Goal: Transaction & Acquisition: Purchase product/service

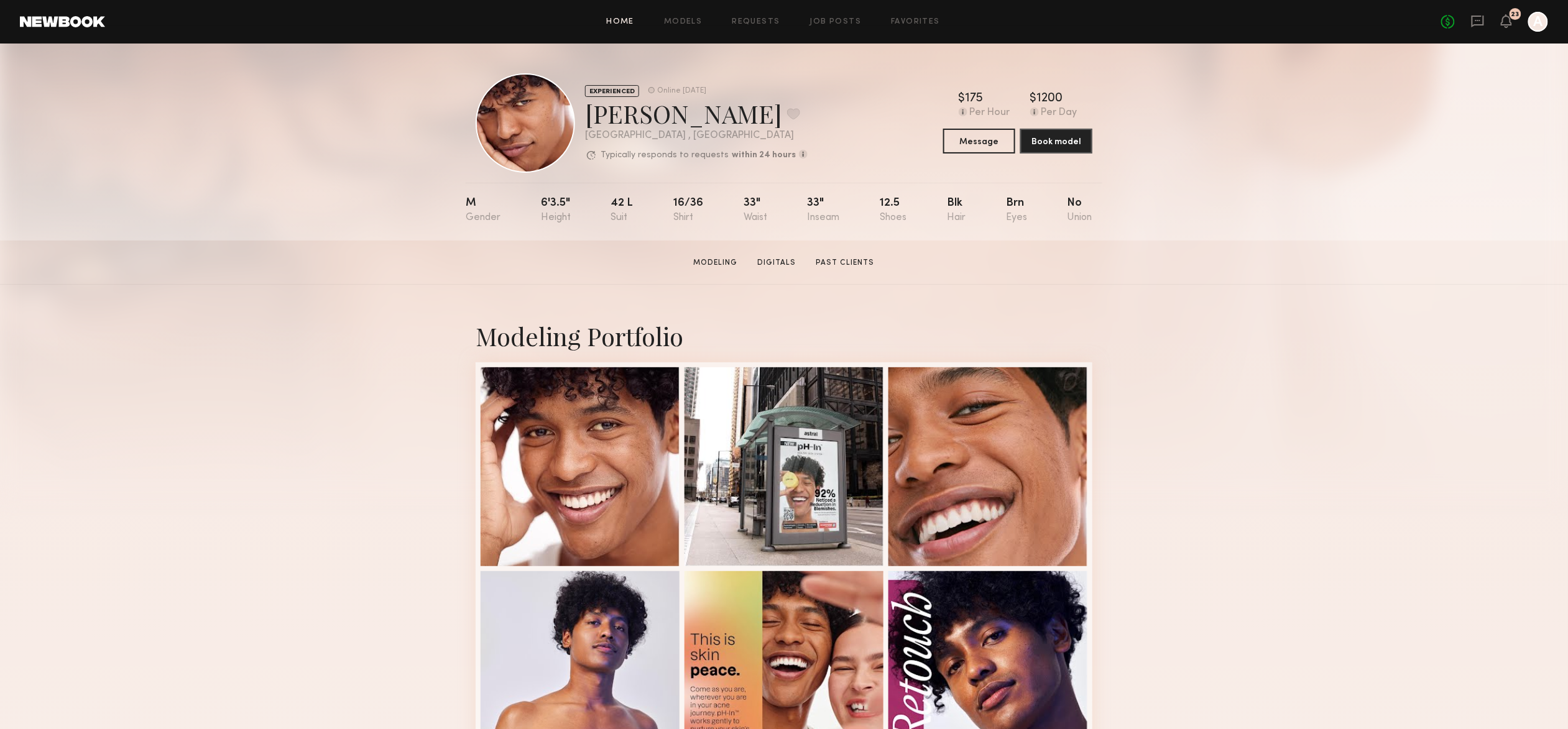
click at [620, 22] on link "Home" at bounding box center [620, 22] width 28 height 8
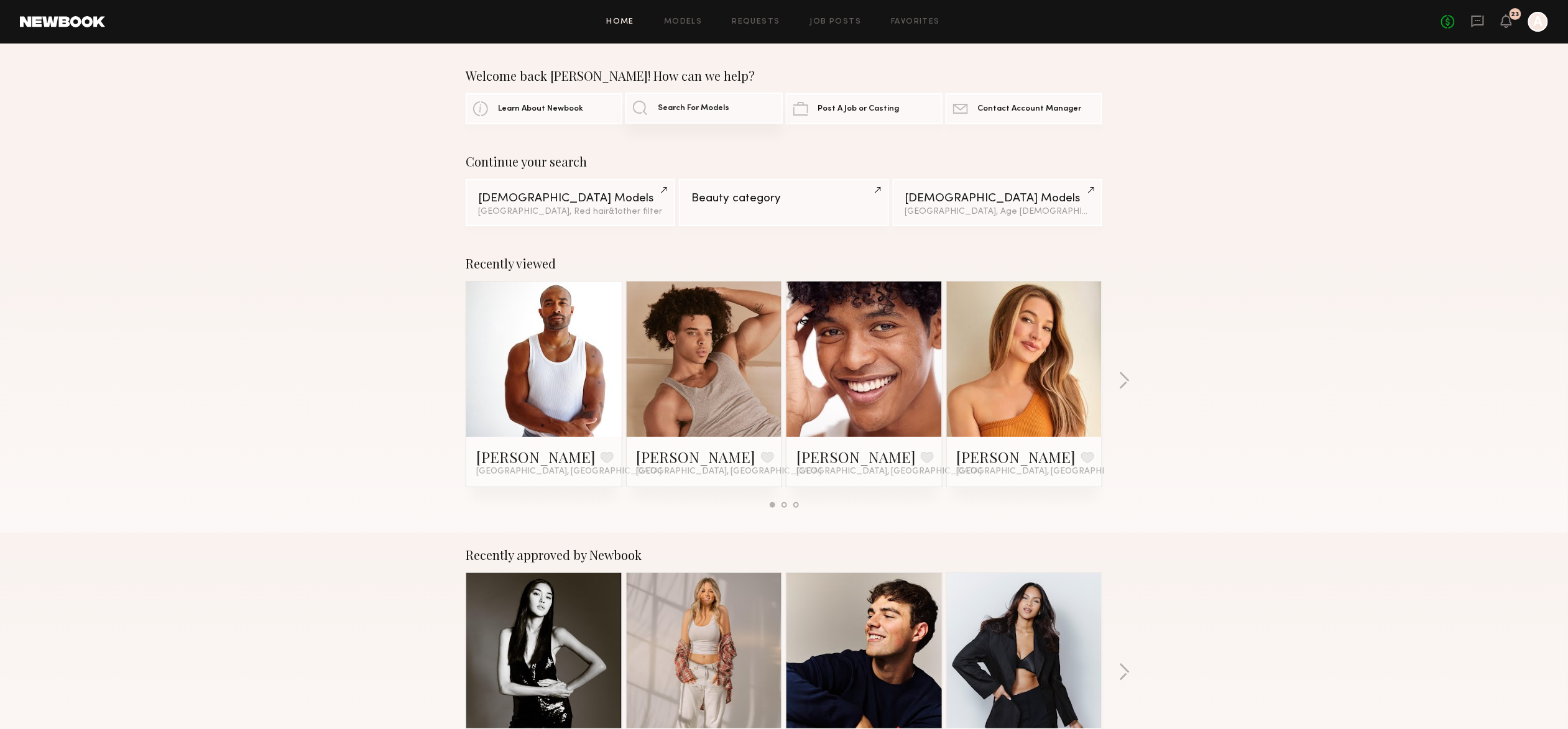
click at [694, 105] on span "Search For Models" at bounding box center [694, 109] width 72 height 8
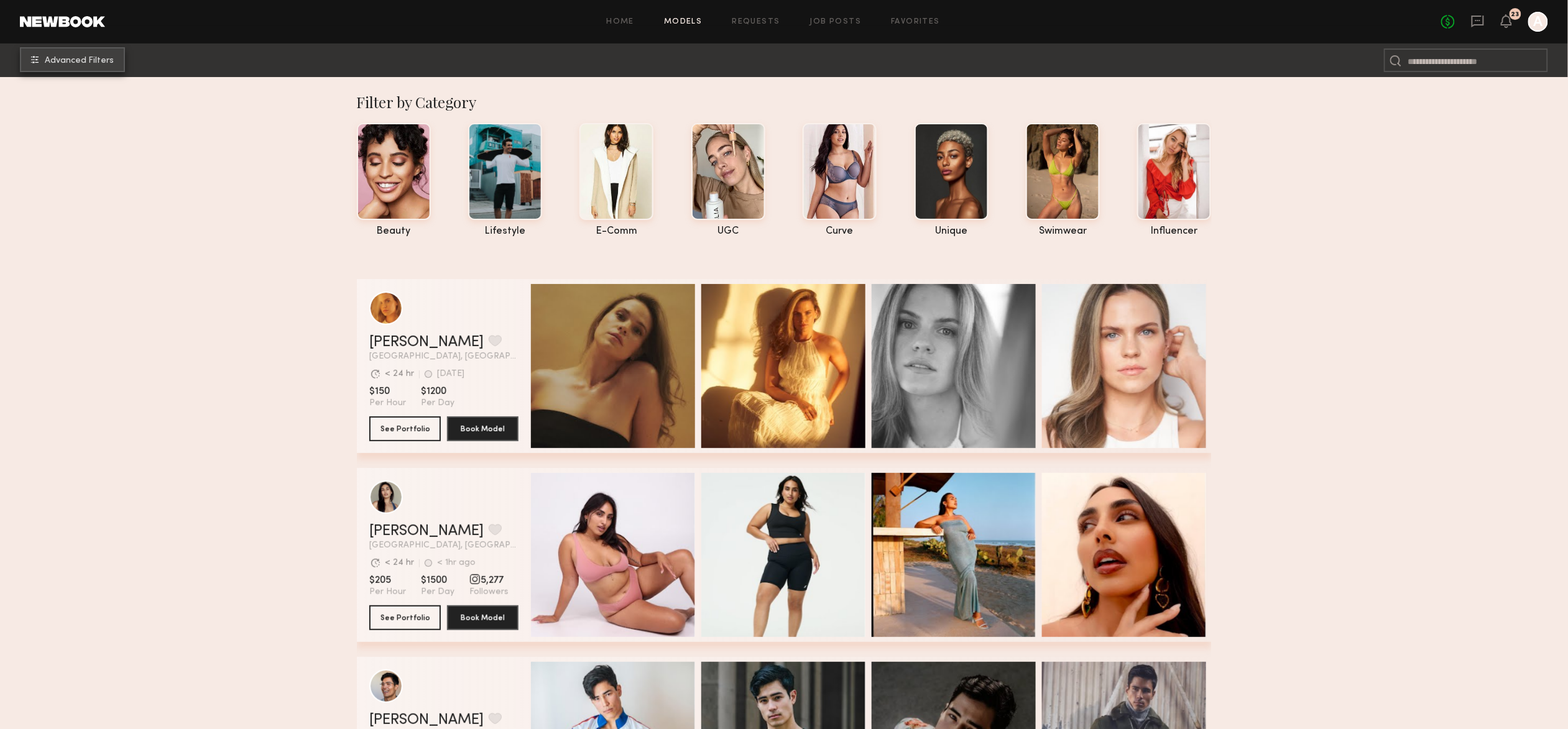
click at [84, 72] on button "Advanced Filters" at bounding box center [73, 59] width 105 height 25
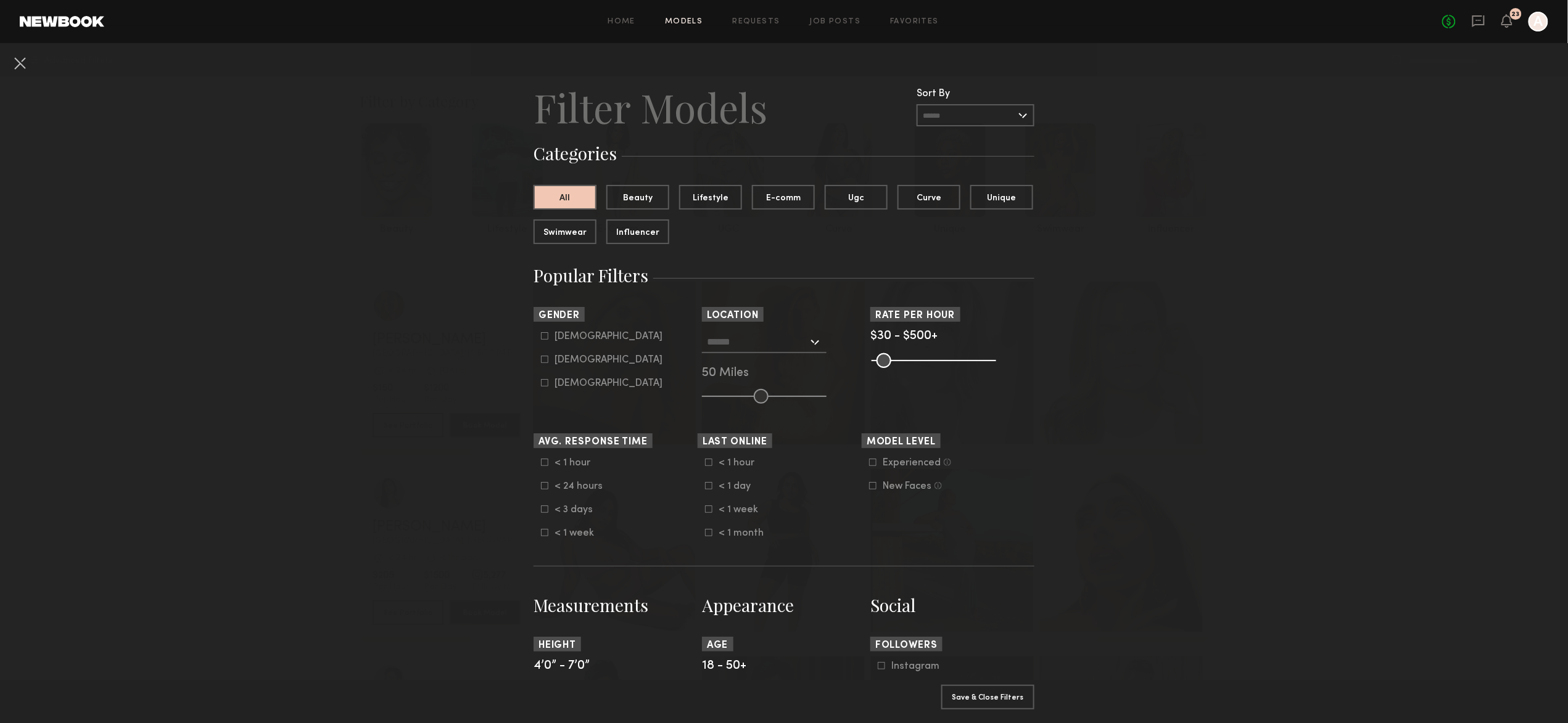
click at [541, 338] on icon at bounding box center [544, 336] width 7 height 7
type input "*"
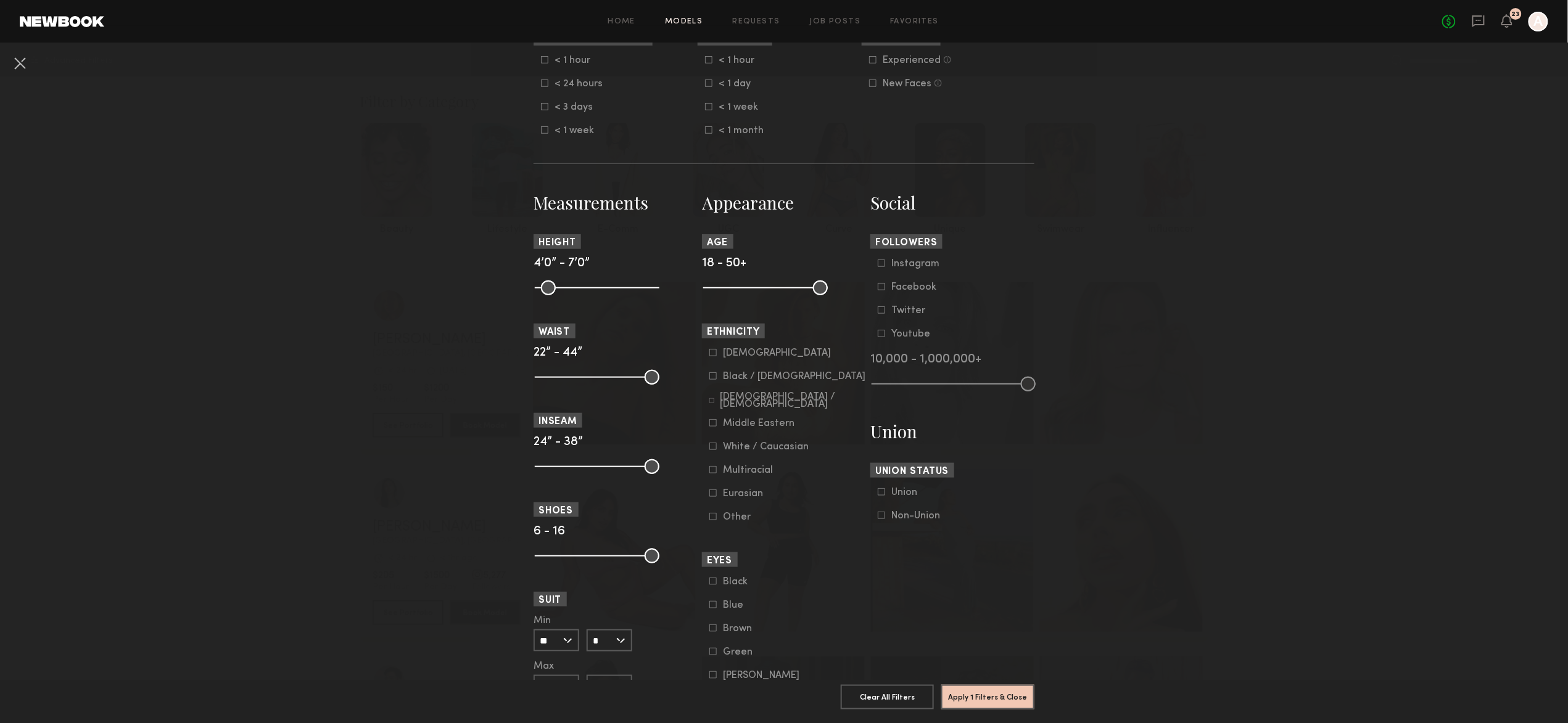
scroll to position [694, 0]
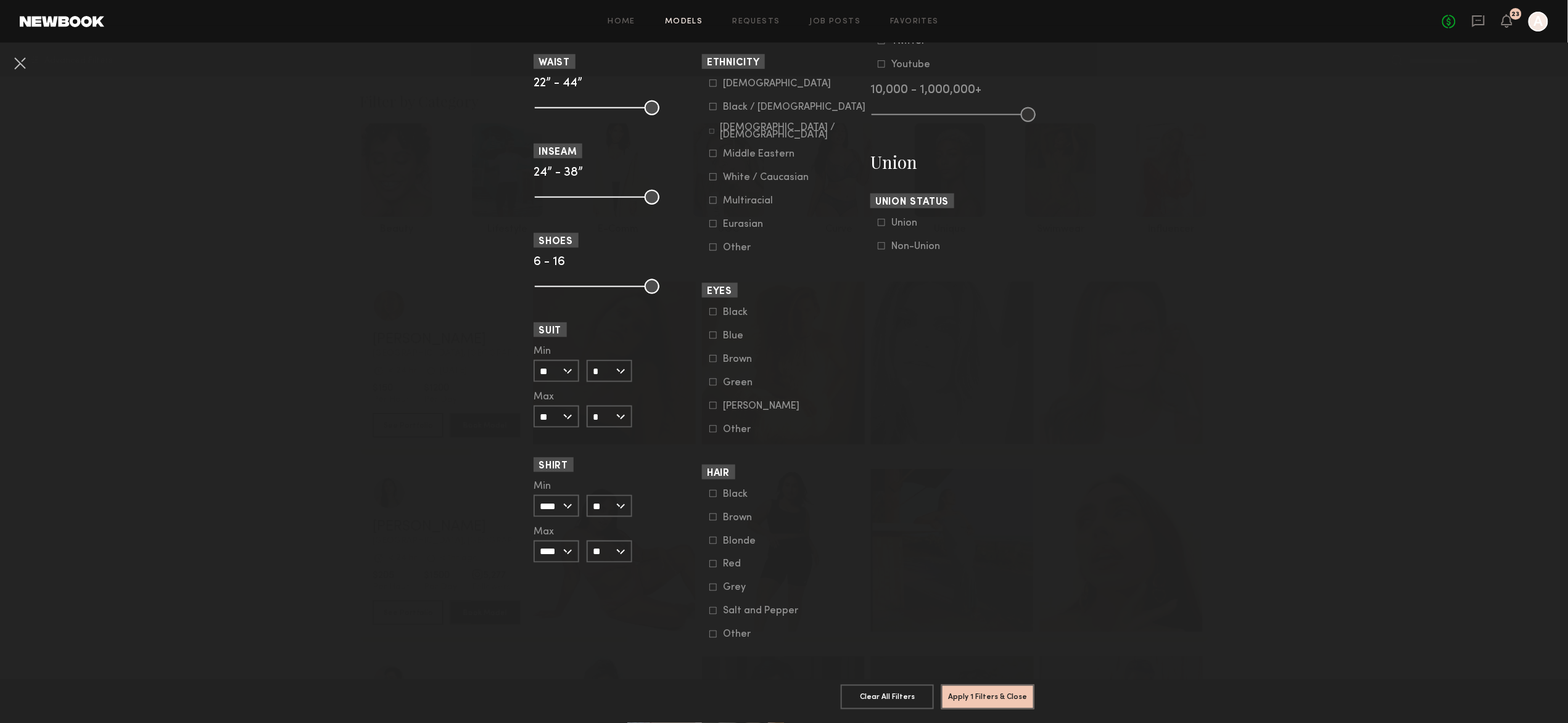
click at [710, 538] on icon at bounding box center [713, 541] width 7 height 7
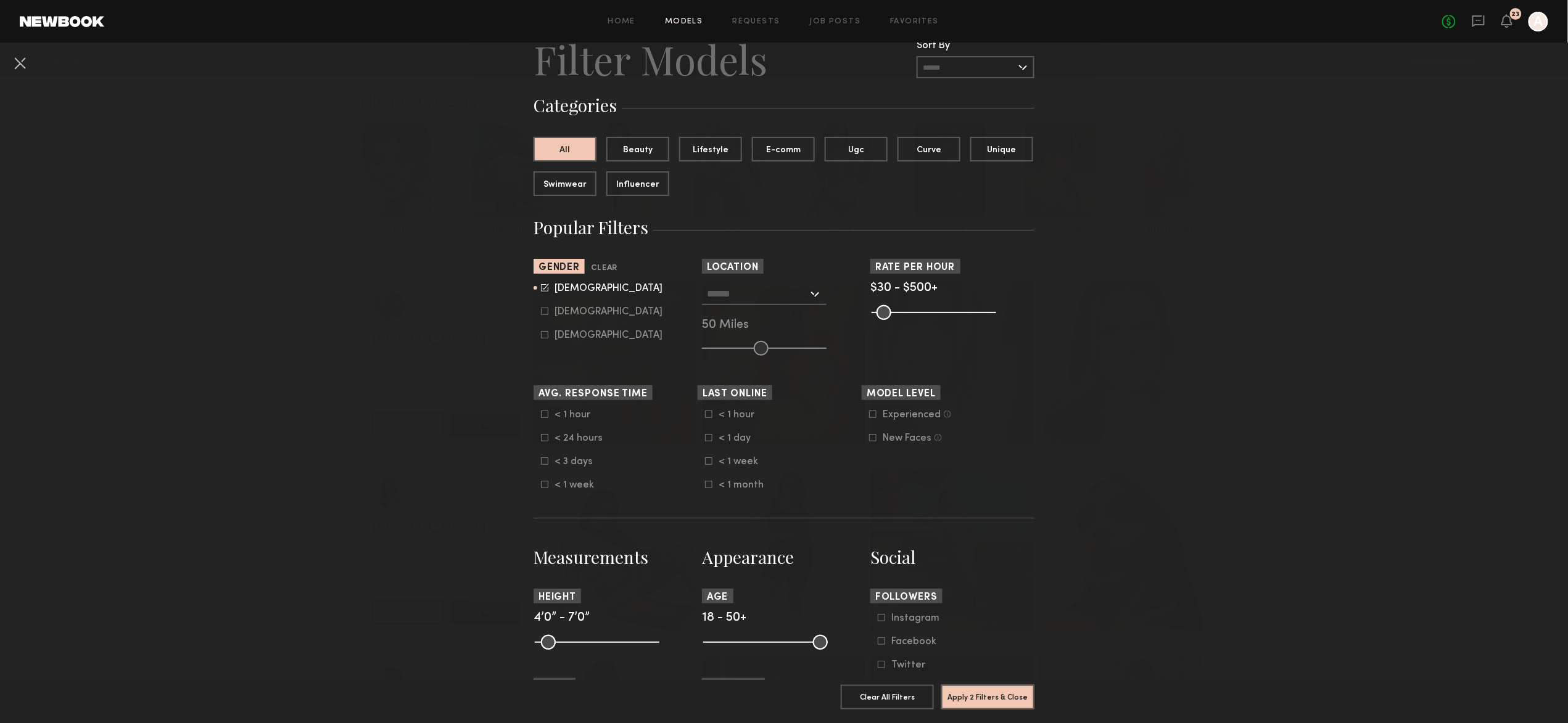
scroll to position [48, 0]
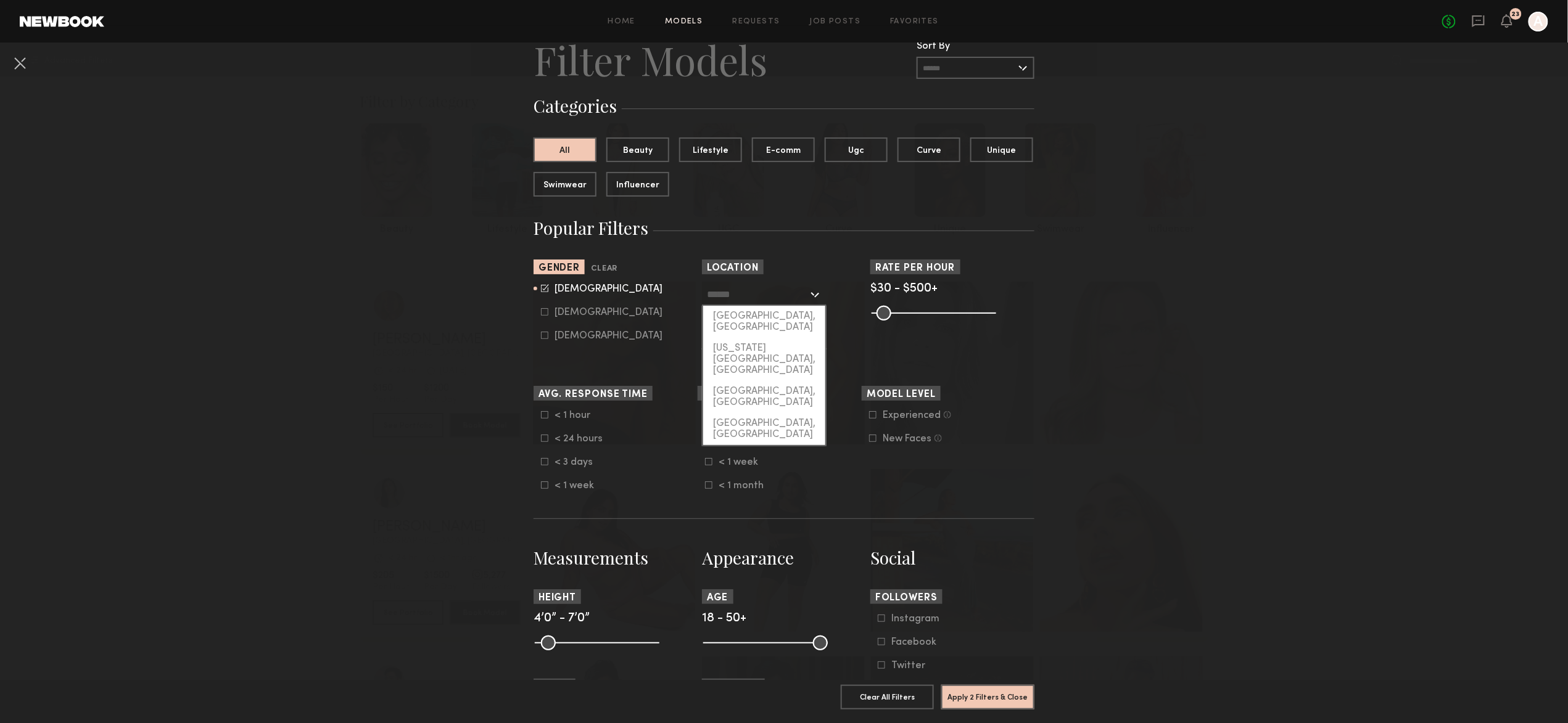
click at [790, 303] on input "text" at bounding box center [757, 294] width 101 height 21
click at [779, 314] on div "[GEOGRAPHIC_DATA], [GEOGRAPHIC_DATA]" at bounding box center [764, 322] width 122 height 32
type input "**********"
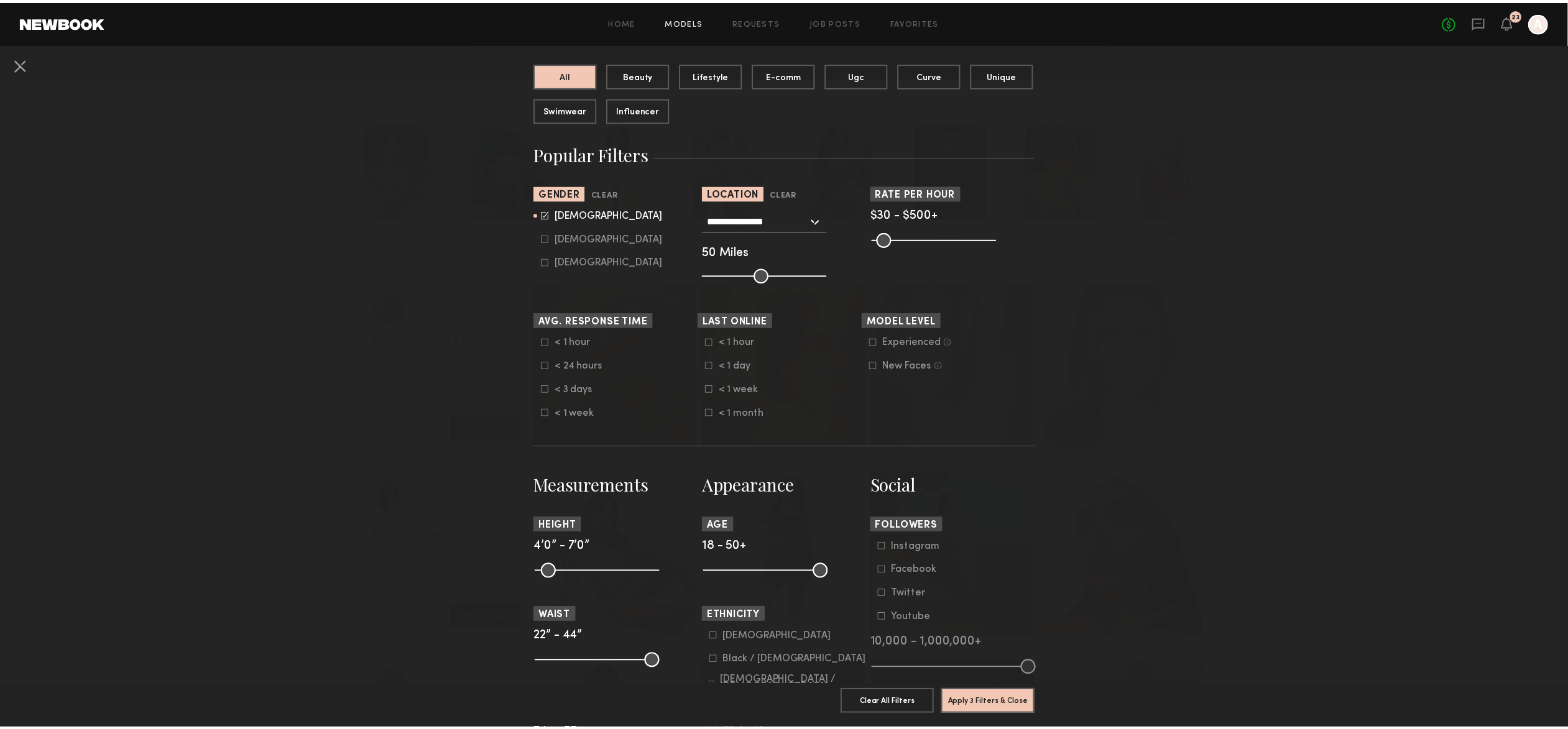
scroll to position [139, 0]
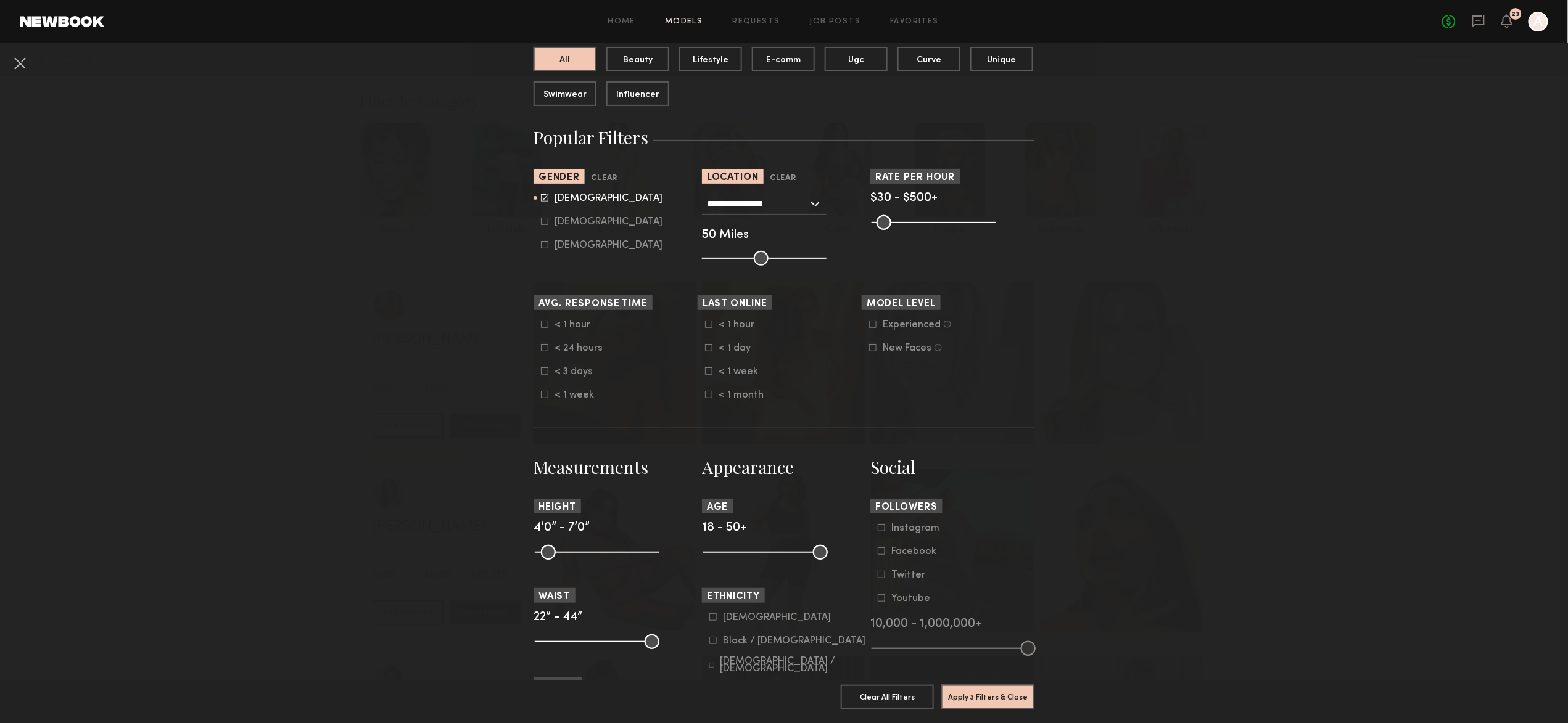
drag, startPoint x: 821, startPoint y: 558, endPoint x: 782, endPoint y: 560, distance: 39.1
click at [780, 559] on div at bounding box center [783, 551] width 164 height 15
drag, startPoint x: 828, startPoint y: 555, endPoint x: 818, endPoint y: 555, distance: 10.0
click at [818, 555] on div at bounding box center [783, 551] width 164 height 15
drag, startPoint x: 816, startPoint y: 556, endPoint x: 776, endPoint y: 557, distance: 40.0
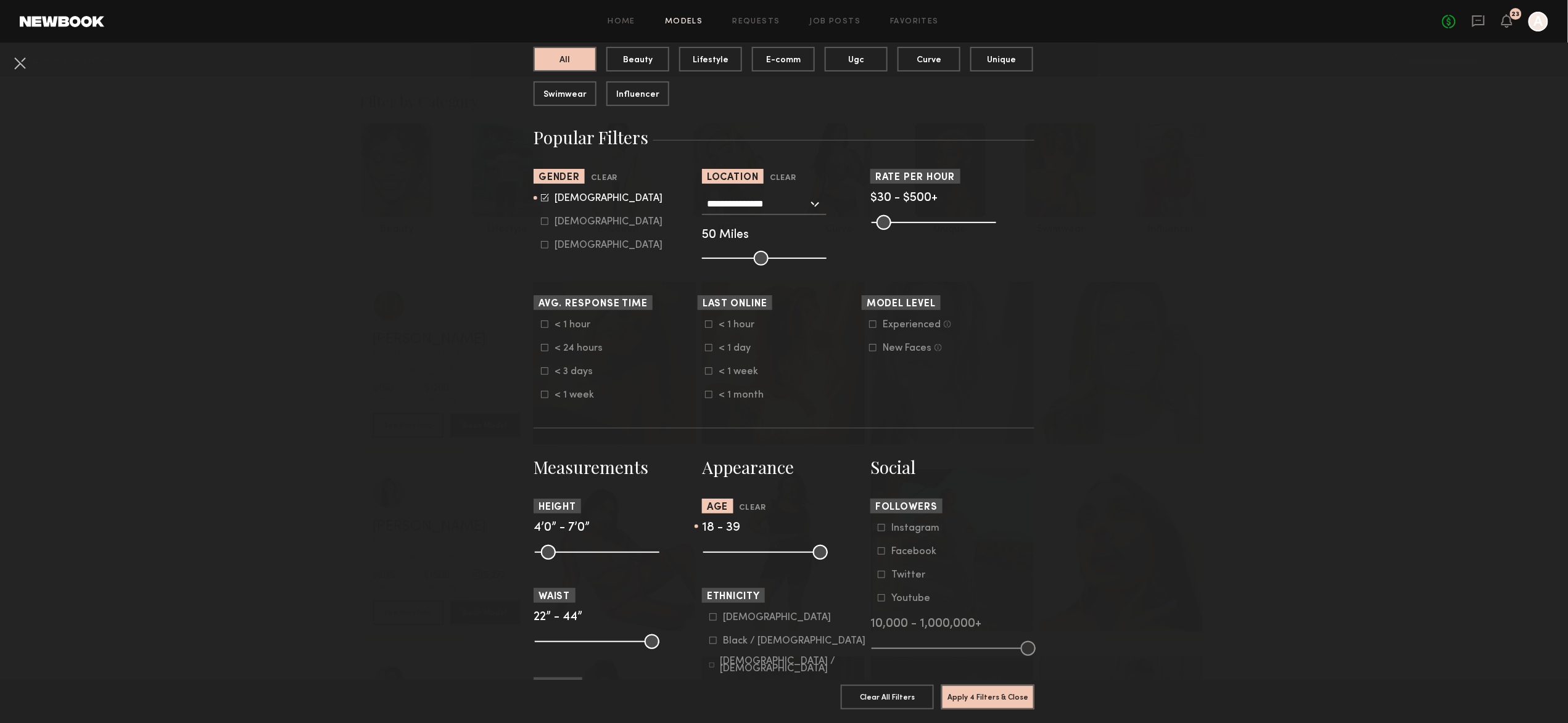
click at [776, 557] on input "range" at bounding box center [765, 552] width 124 height 15
drag, startPoint x: 780, startPoint y: 554, endPoint x: 797, endPoint y: 556, distance: 17.1
type input "**"
click at [797, 556] on input "range" at bounding box center [765, 552] width 124 height 15
drag, startPoint x: 706, startPoint y: 551, endPoint x: 718, endPoint y: 554, distance: 12.4
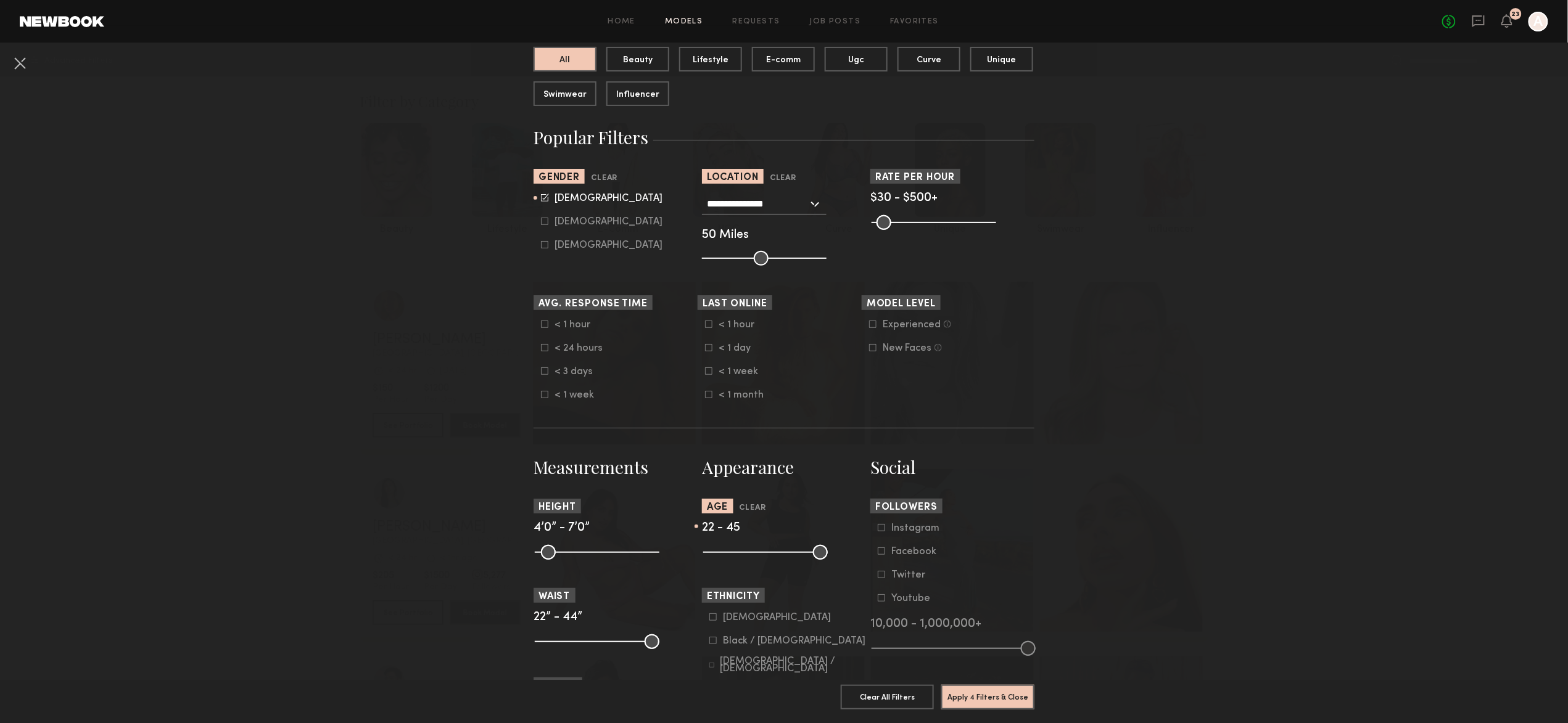
type input "**"
click at [718, 554] on input "range" at bounding box center [765, 552] width 124 height 15
click at [981, 686] on button "Apply 4 Filters & Close" at bounding box center [988, 696] width 93 height 25
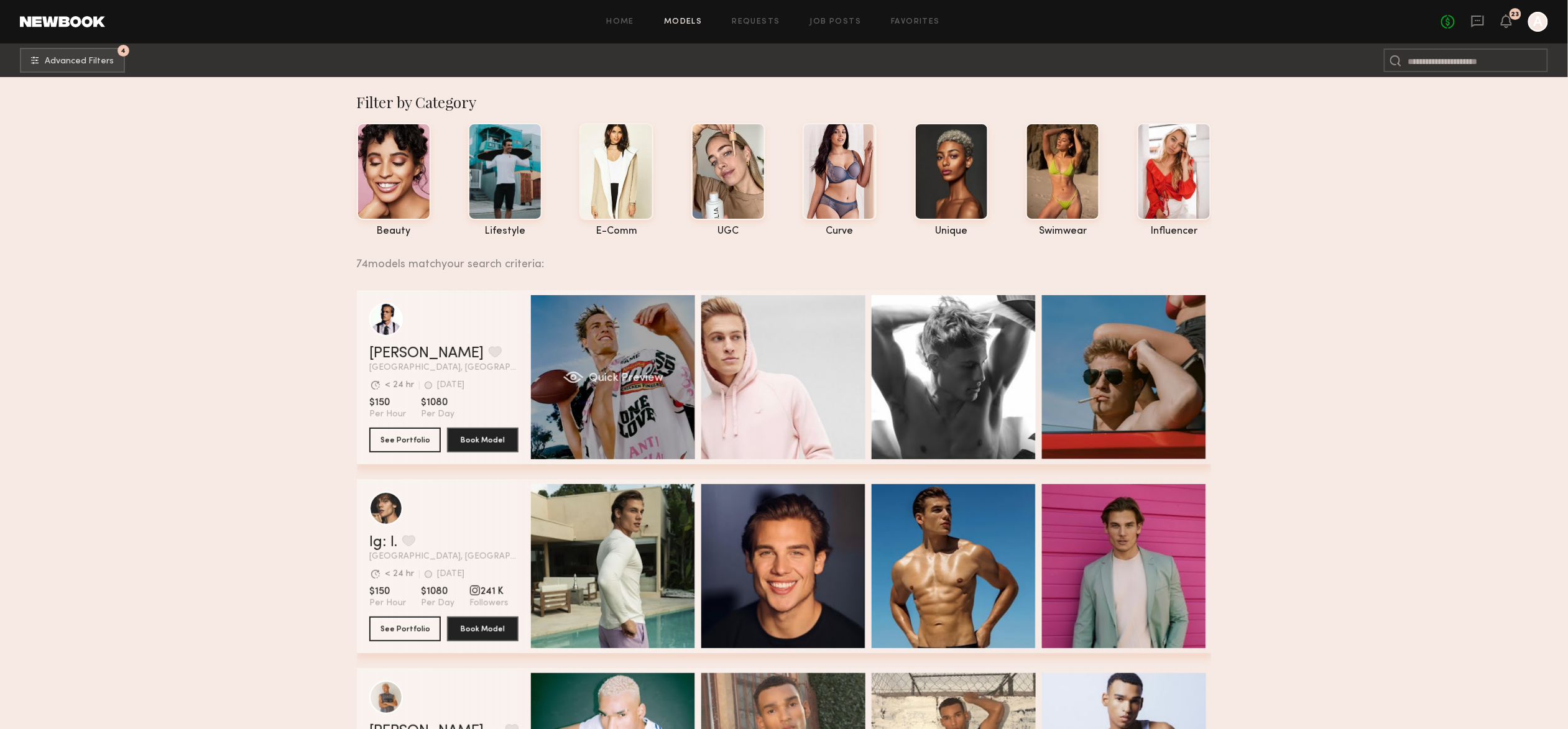
click at [638, 350] on div "Quick Preview" at bounding box center [613, 378] width 164 height 164
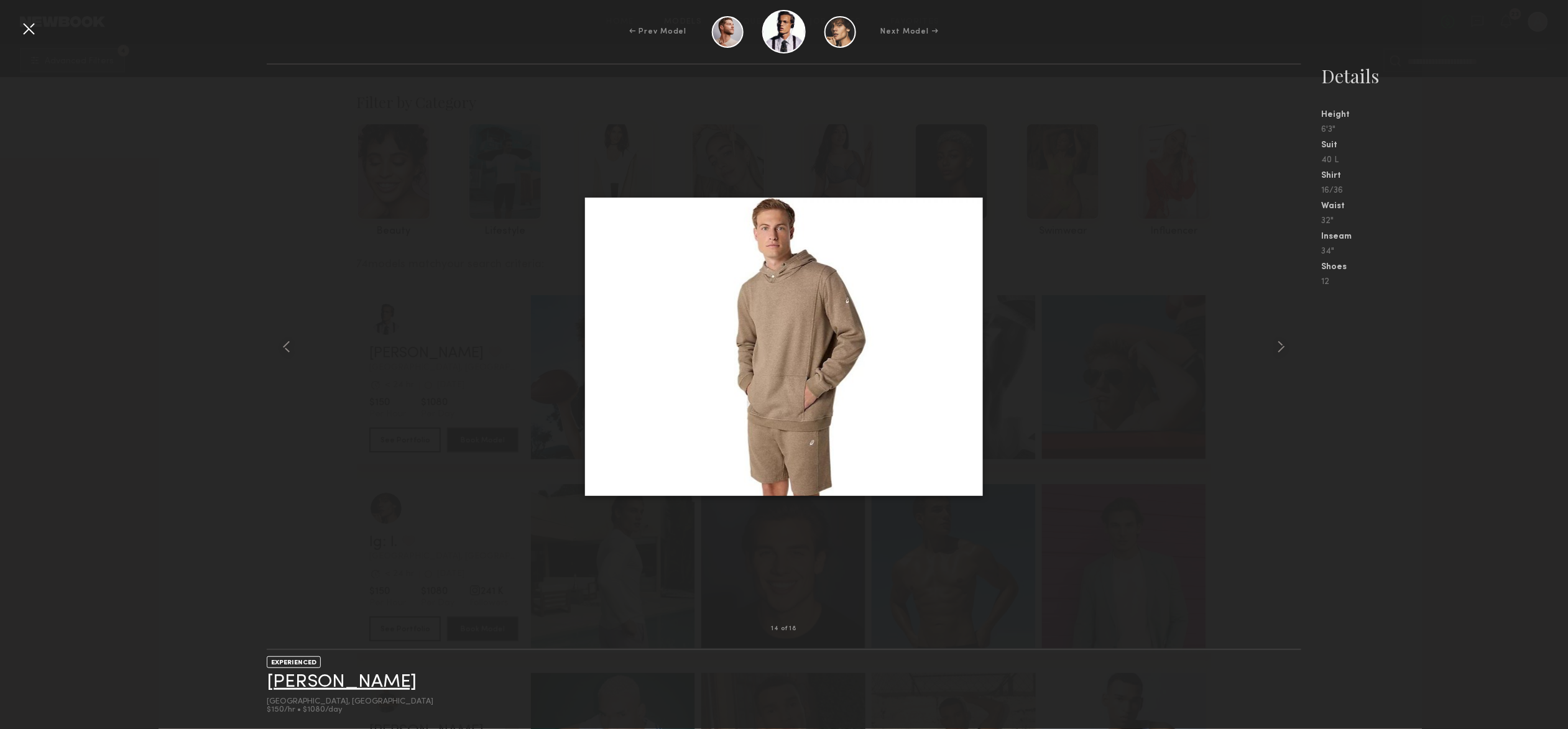
click at [309, 676] on link "[PERSON_NAME]" at bounding box center [342, 683] width 150 height 19
click at [28, 26] on div at bounding box center [28, 28] width 20 height 20
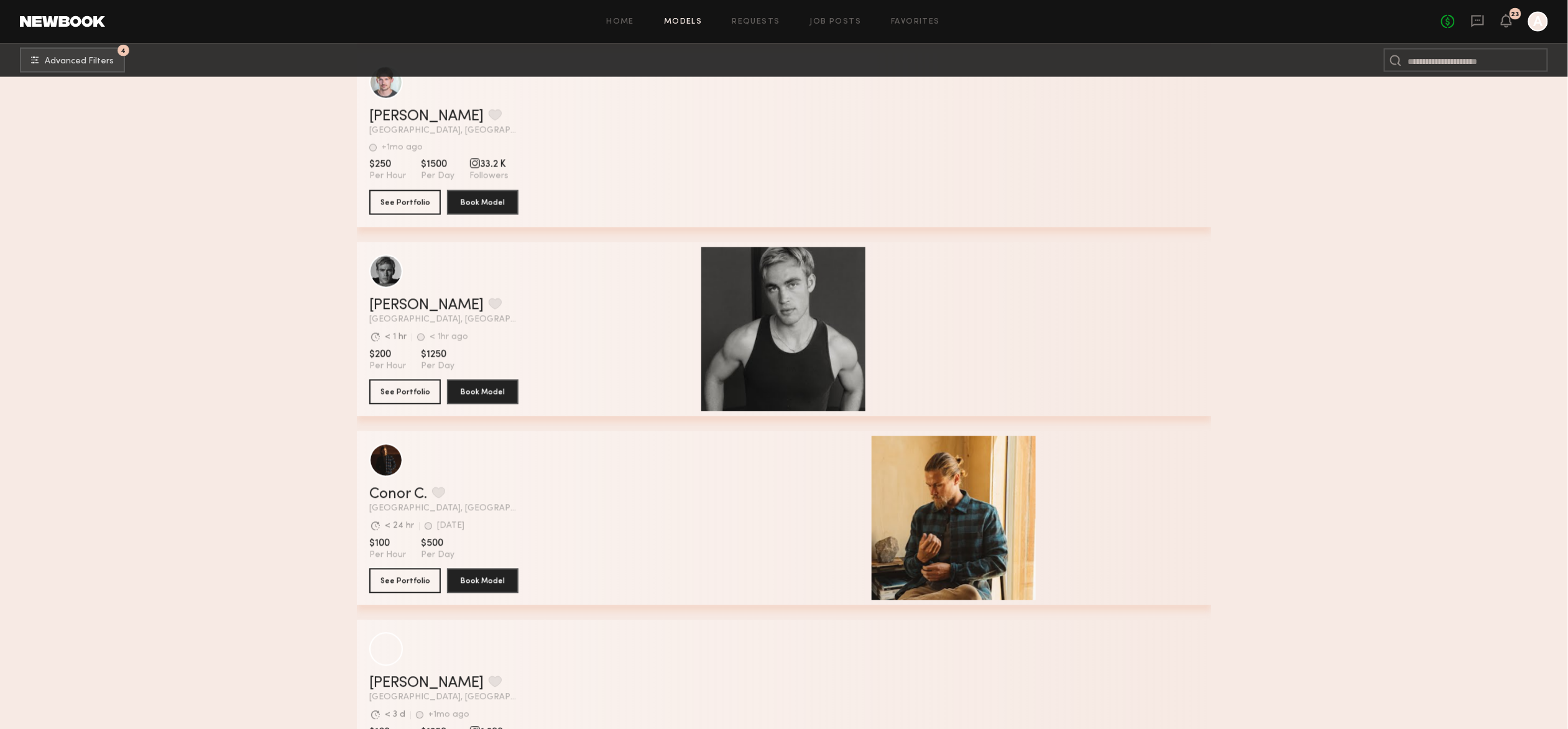
scroll to position [3465, 0]
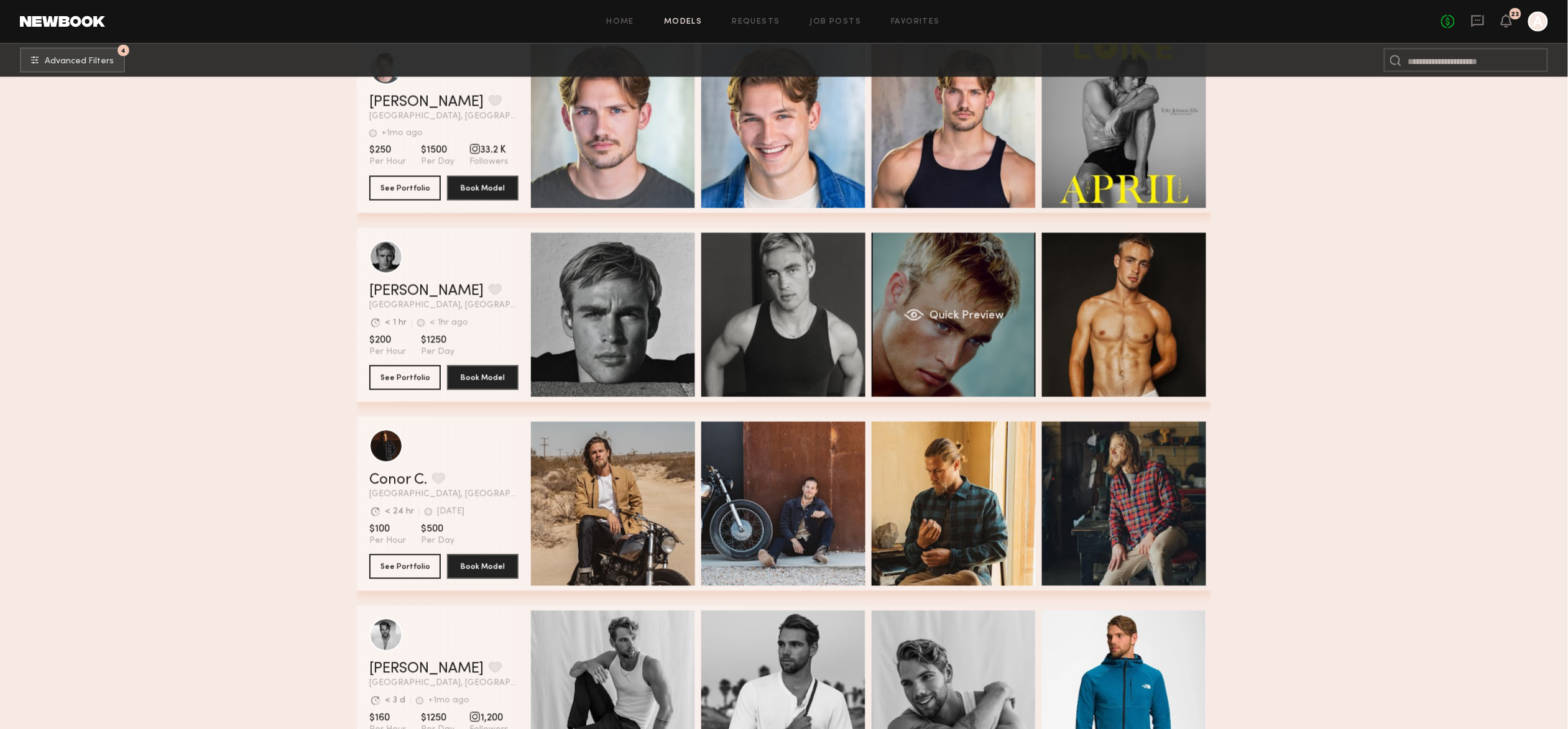
click at [967, 296] on div "Quick Preview" at bounding box center [954, 315] width 164 height 164
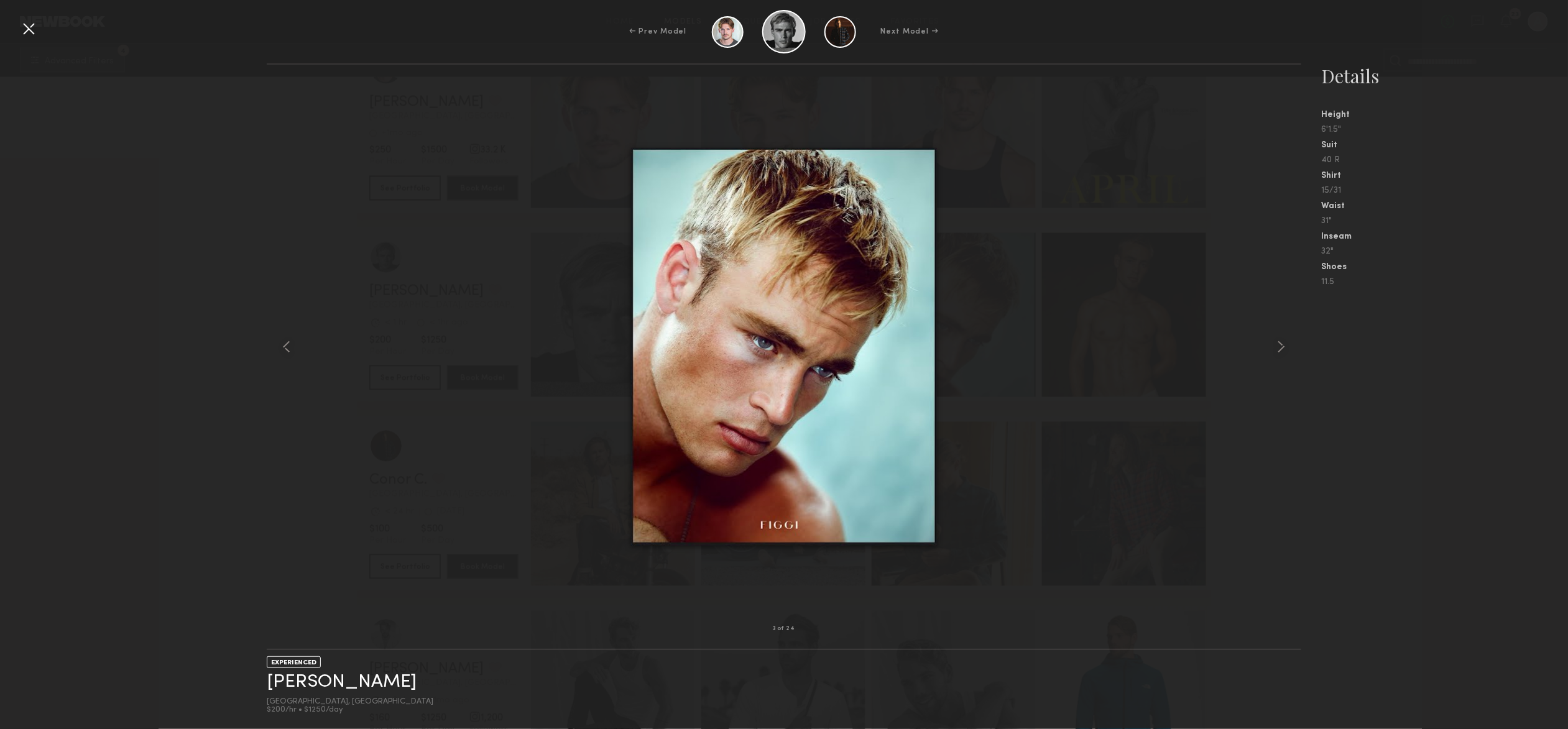
click at [18, 30] on div at bounding box center [28, 28] width 20 height 20
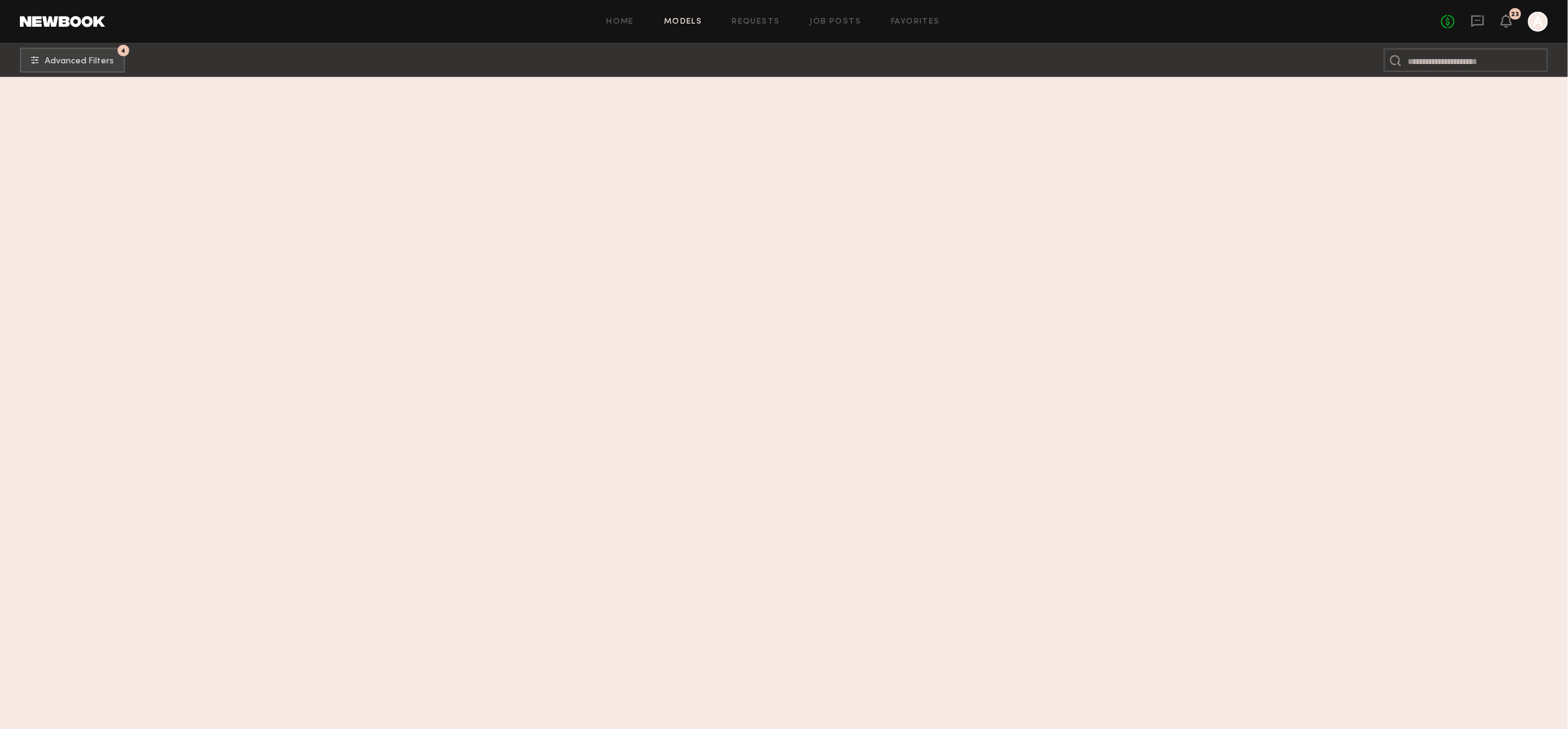
scroll to position [7268, 0]
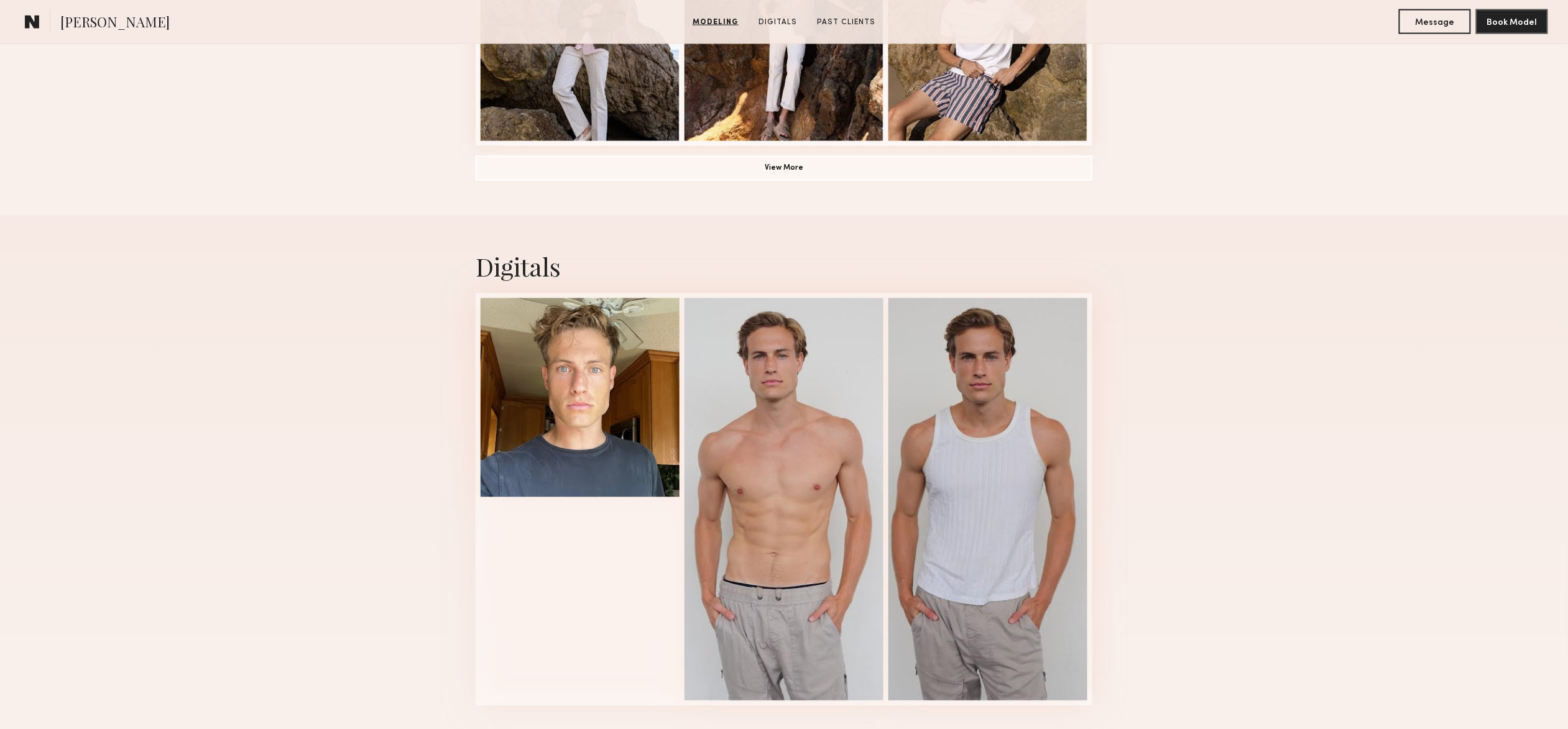
scroll to position [1066, 0]
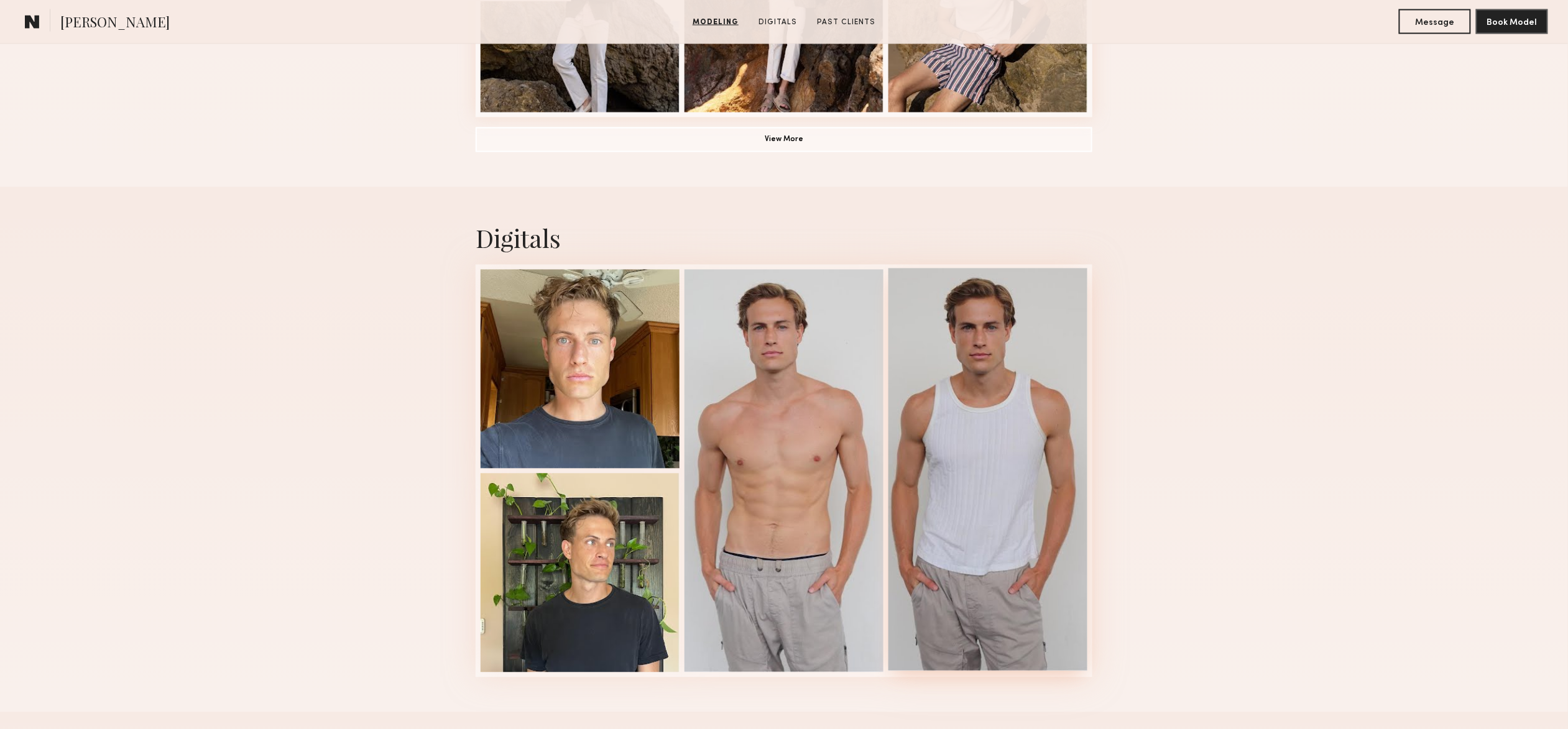
click at [1003, 356] on div at bounding box center [988, 469] width 199 height 403
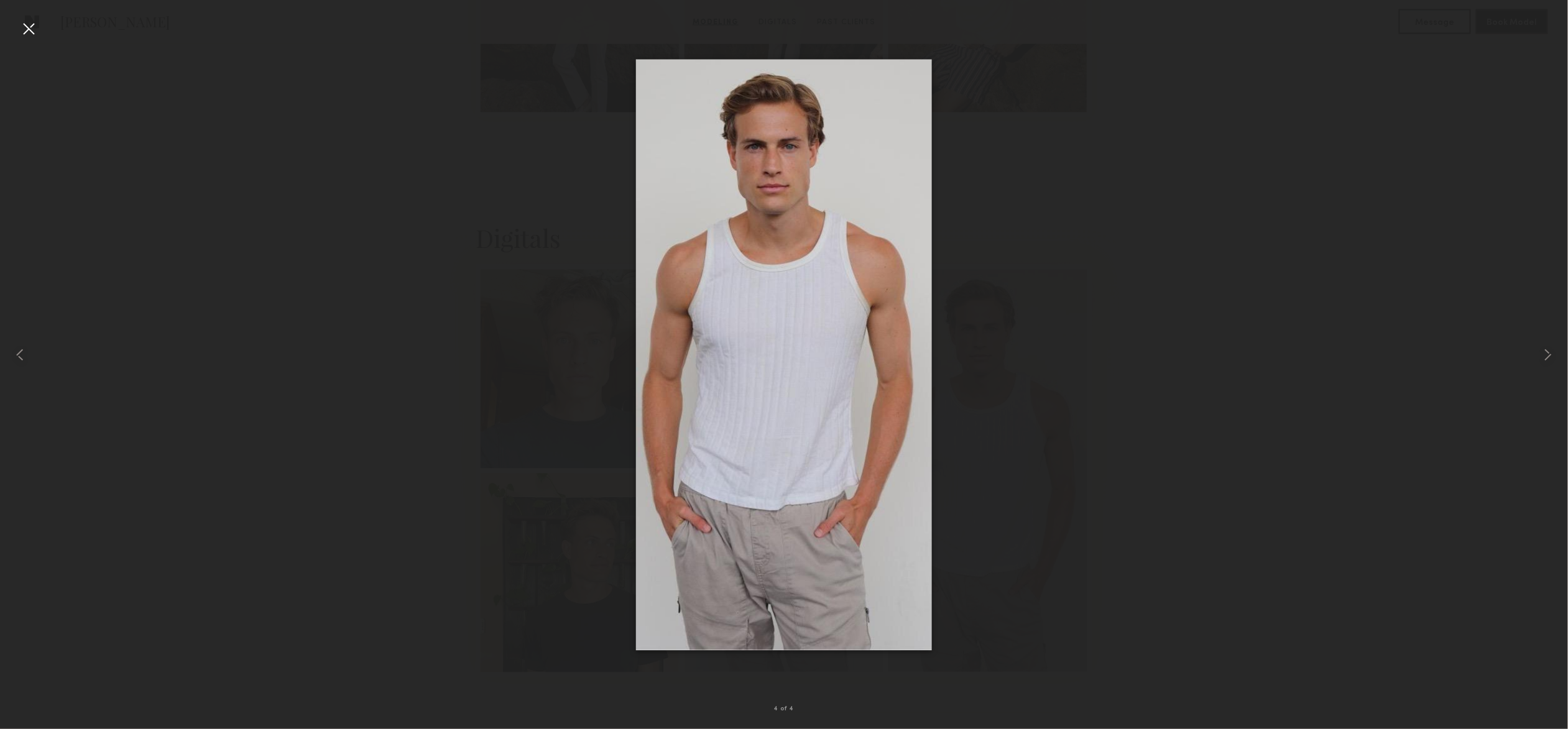
click at [22, 24] on div at bounding box center [28, 28] width 20 height 20
